Goal: Navigation & Orientation: Find specific page/section

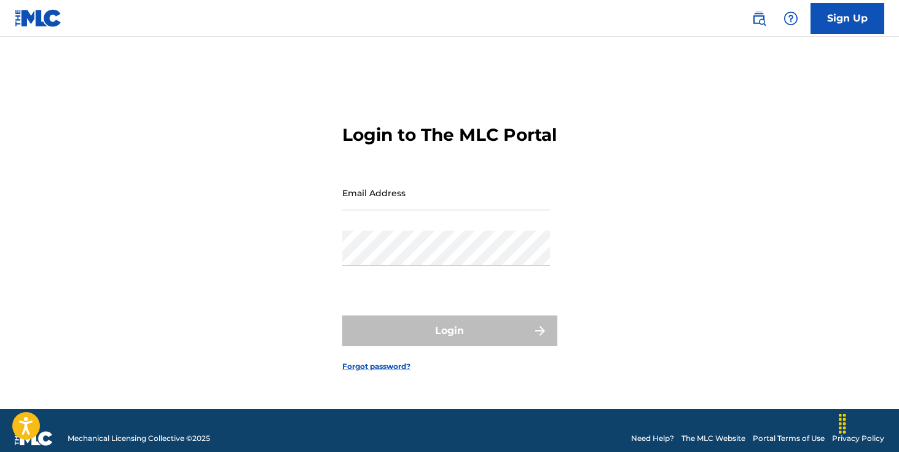
click at [451, 200] on input "Email Address" at bounding box center [446, 192] width 208 height 35
type input "[EMAIL_ADDRESS][DOMAIN_NAME]"
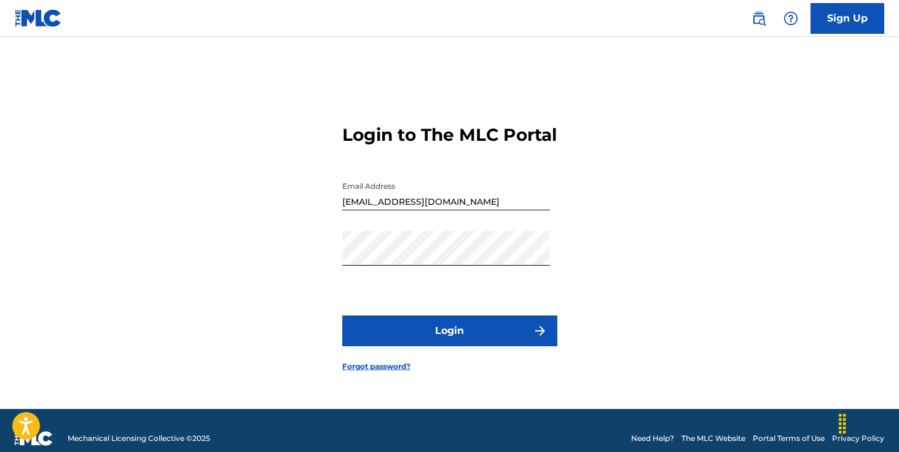
click at [446, 338] on button "Login" at bounding box center [449, 330] width 215 height 31
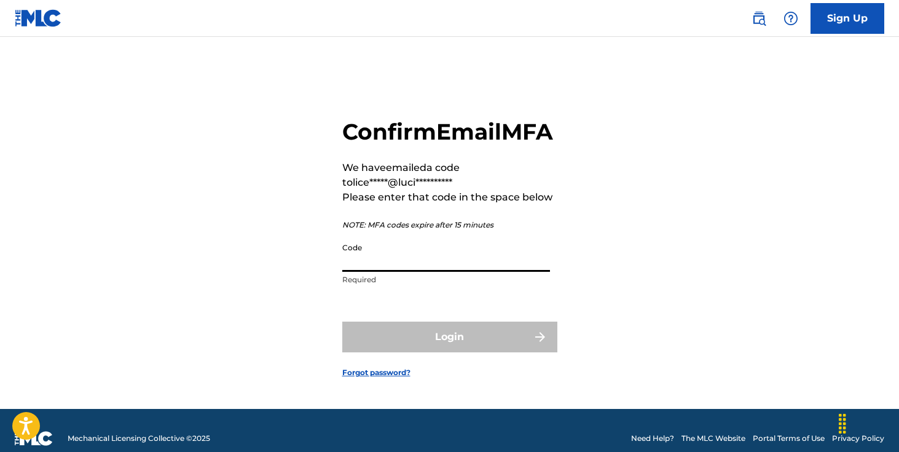
click at [445, 272] on input "Code" at bounding box center [446, 254] width 208 height 35
paste input "727977"
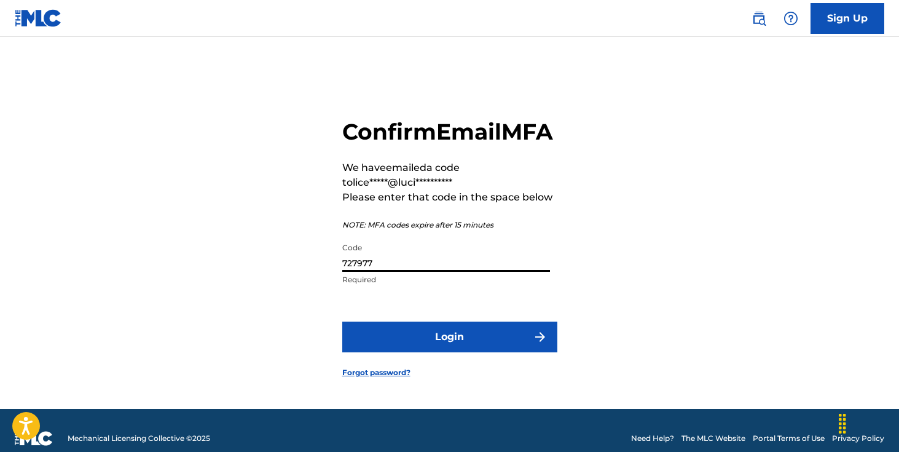
type input "727977"
click at [342, 322] on button "Login" at bounding box center [449, 337] width 215 height 31
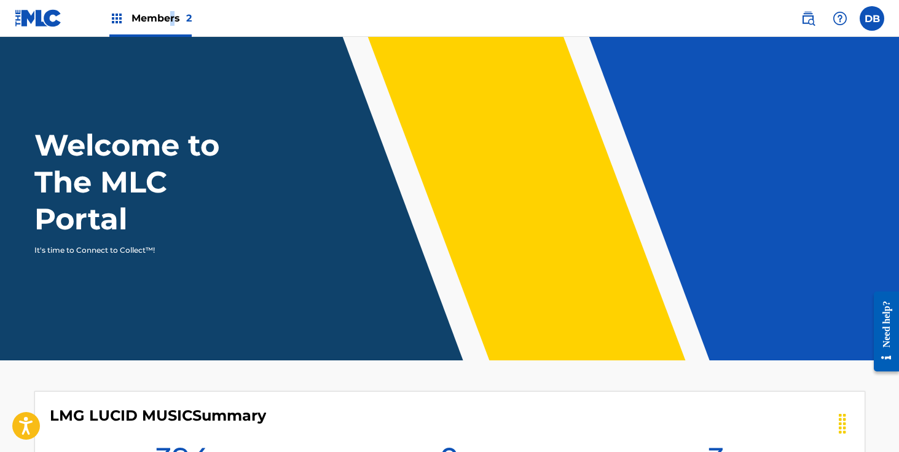
click at [172, 22] on span "Members 2" at bounding box center [162, 18] width 60 height 14
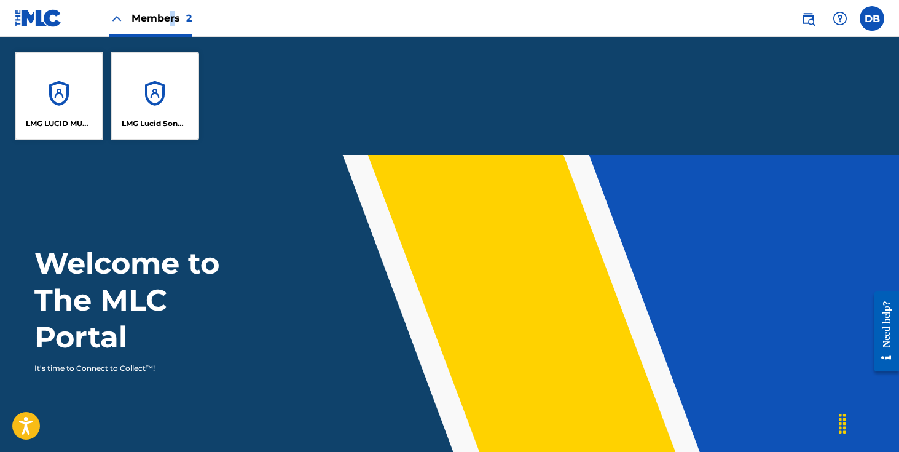
click at [178, 81] on div "LMG Lucid Songs (ASCAP)" at bounding box center [155, 96] width 89 height 89
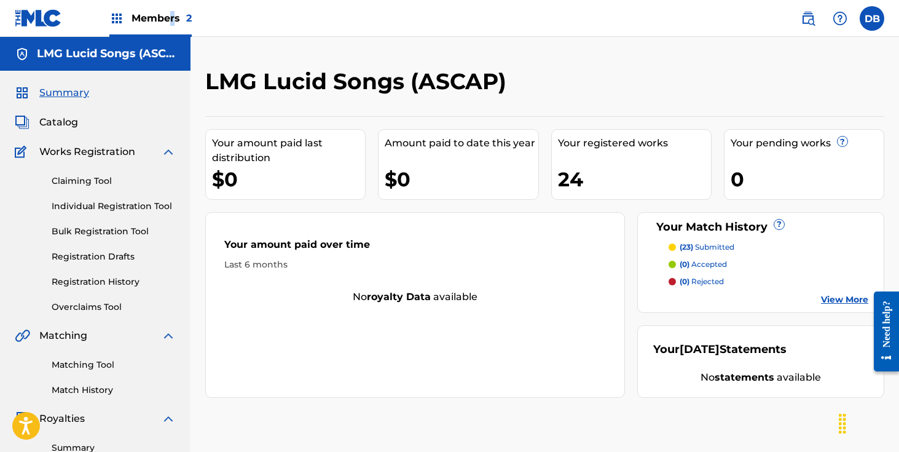
click at [175, 23] on span "Members 2" at bounding box center [162, 18] width 60 height 14
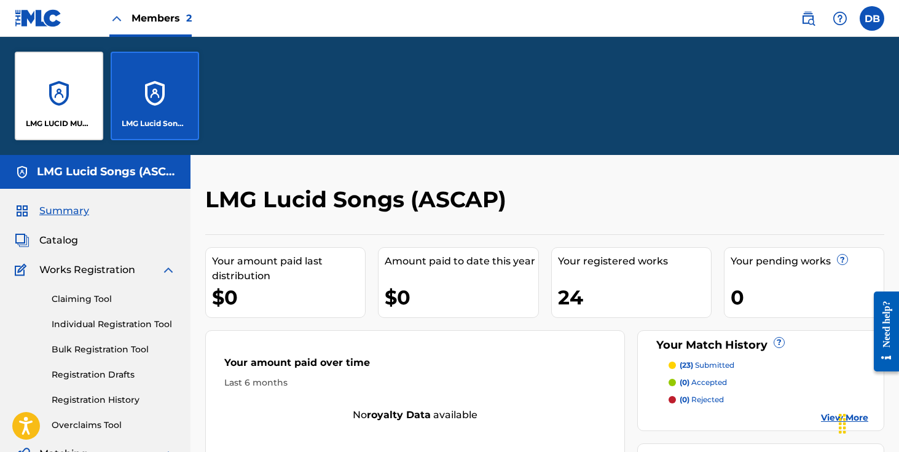
click at [75, 62] on div "LMG LUCID MUSIC" at bounding box center [59, 96] width 89 height 89
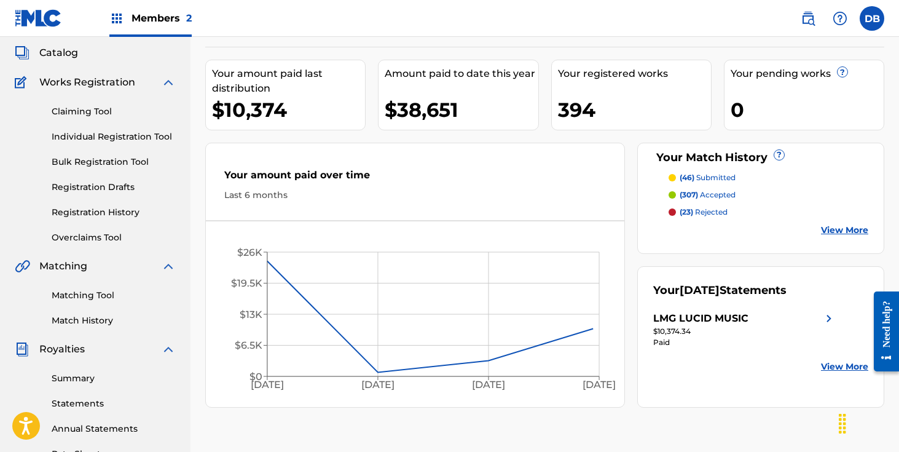
scroll to position [128, 0]
